Goal: Information Seeking & Learning: Understand process/instructions

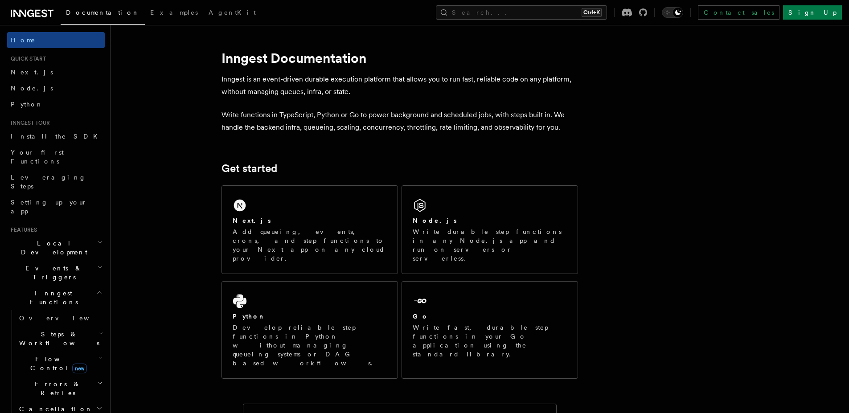
click at [96, 260] on h2 "Events & Triggers" at bounding box center [56, 272] width 98 height 25
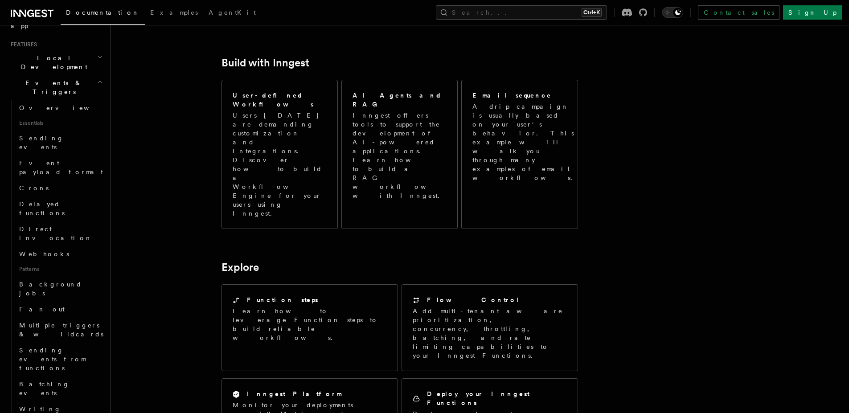
scroll to position [488, 0]
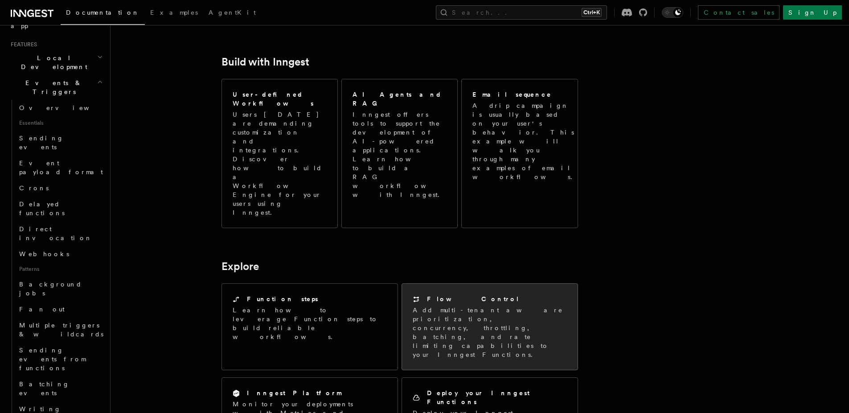
click at [440, 306] on p "Add multi-tenant aware prioritization, concurrency, throttling, batching, and r…" at bounding box center [490, 332] width 154 height 53
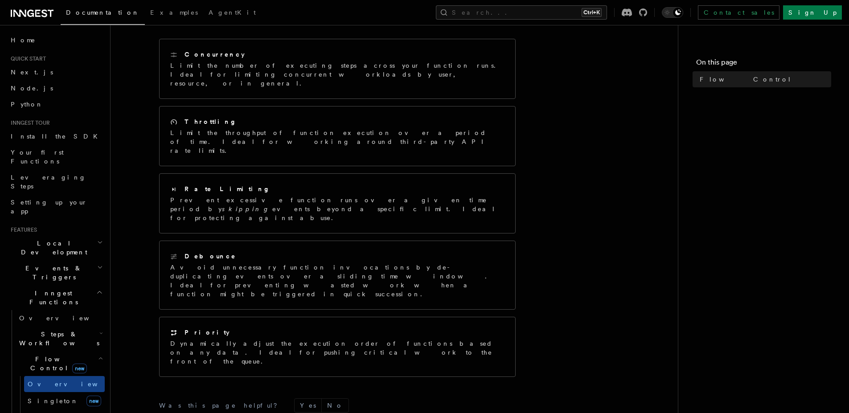
scroll to position [135, 0]
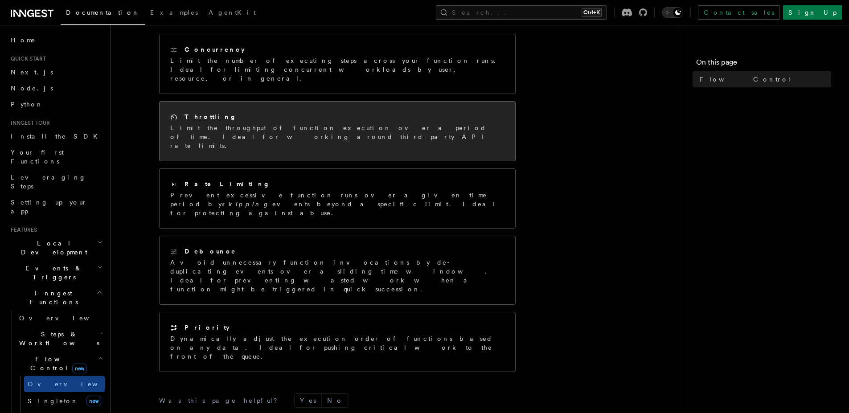
click at [266, 123] on p "Limit the throughput of function execution over a period of time. Ideal for wor…" at bounding box center [337, 136] width 334 height 27
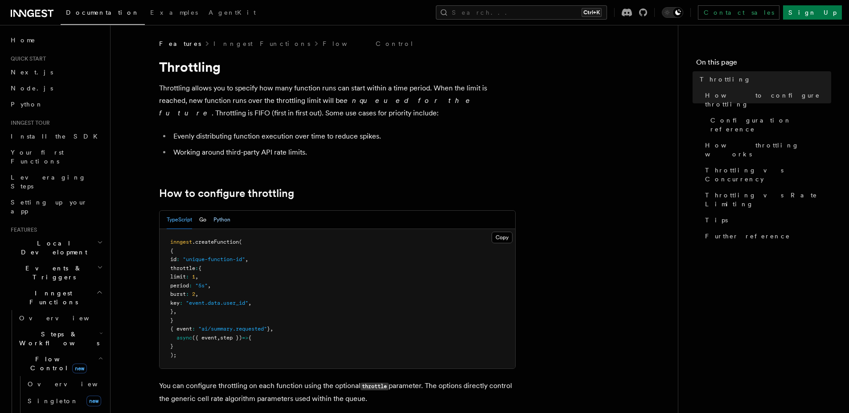
click at [221, 226] on button "Python" at bounding box center [221, 220] width 17 height 18
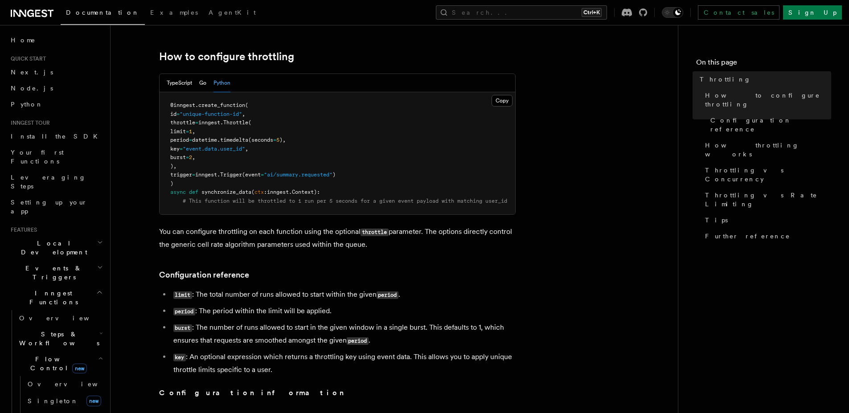
scroll to position [141, 0]
